Goal: Task Accomplishment & Management: Complete application form

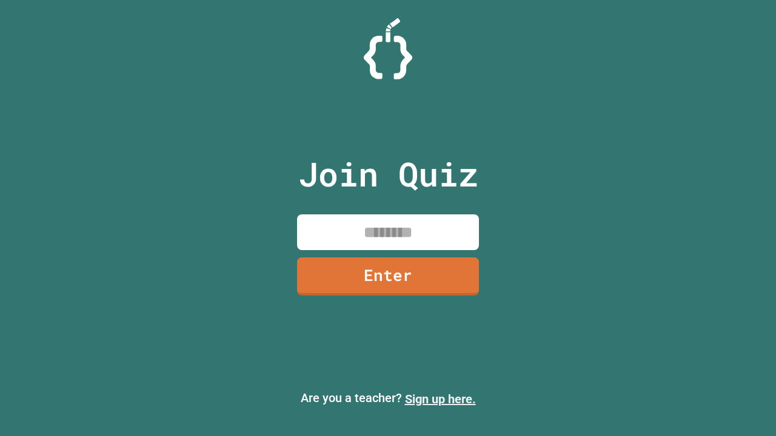
click at [440, 399] on link "Sign up here." at bounding box center [440, 399] width 71 height 15
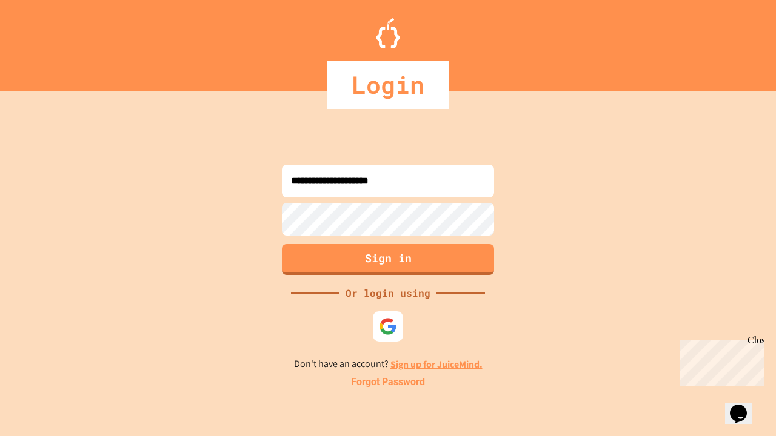
type input "**********"
